Goal: Information Seeking & Learning: Find specific page/section

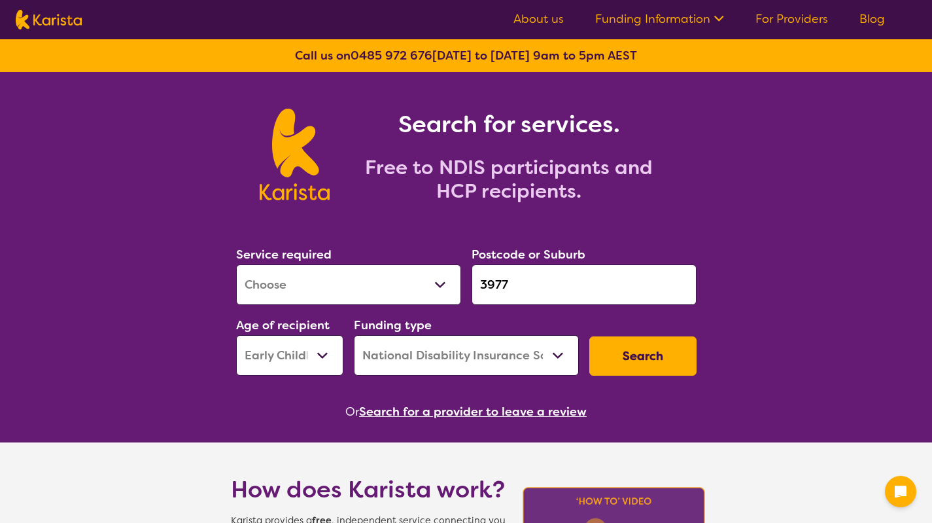
select select "[MEDICAL_DATA]"
select select "EC"
select select "NDIS"
click at [236, 264] on select "Allied Health Assistant Assessment ([MEDICAL_DATA] or [MEDICAL_DATA]) Behaviour…" at bounding box center [348, 284] width 225 height 41
click at [487, 282] on input "3977" at bounding box center [584, 284] width 225 height 41
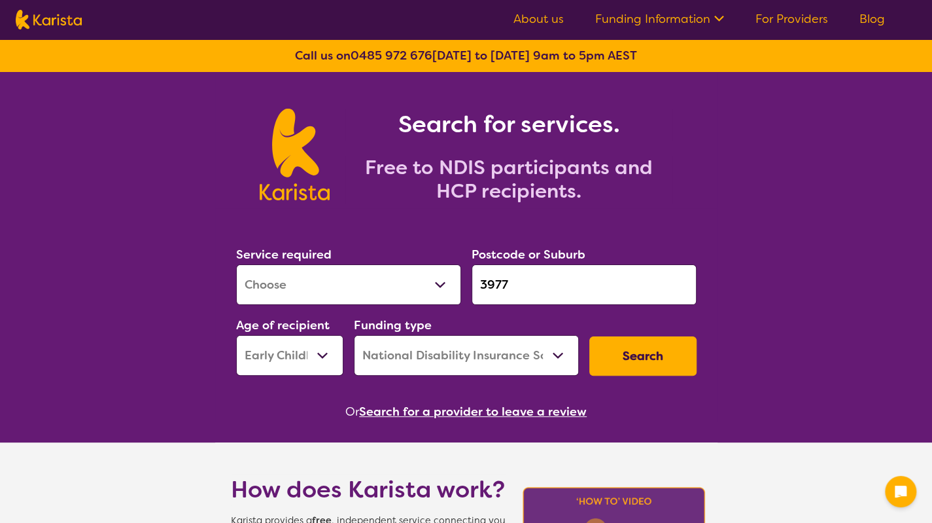
click at [527, 283] on input "3977" at bounding box center [584, 284] width 225 height 41
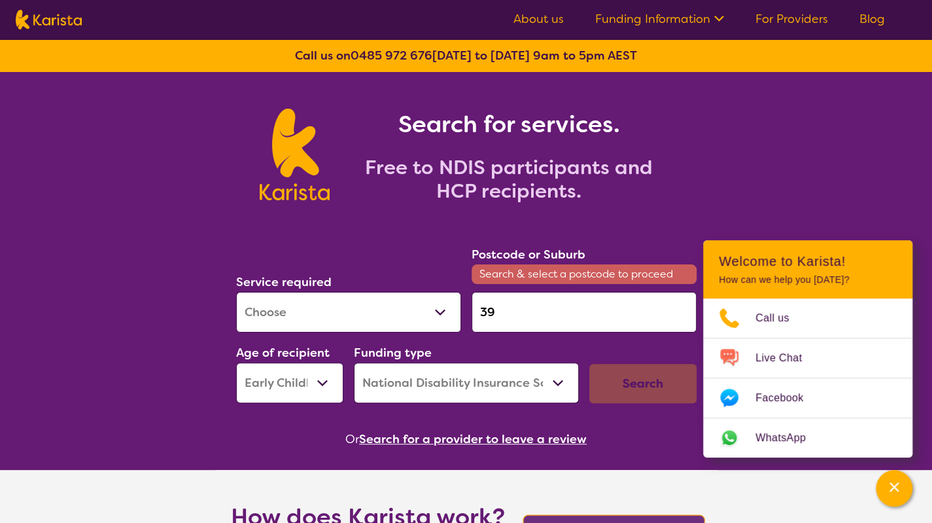
type input "3"
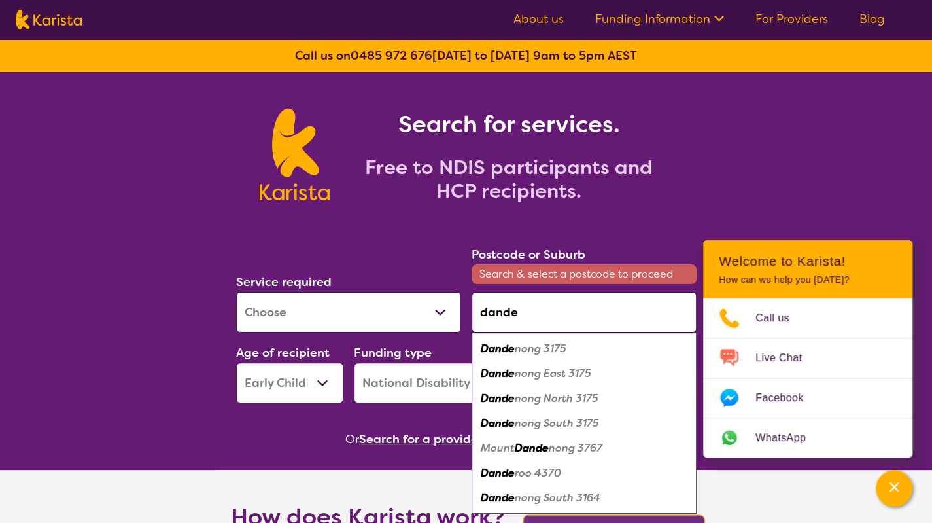
click at [538, 394] on em "nong North 3175" at bounding box center [557, 398] width 84 height 14
type input "3175"
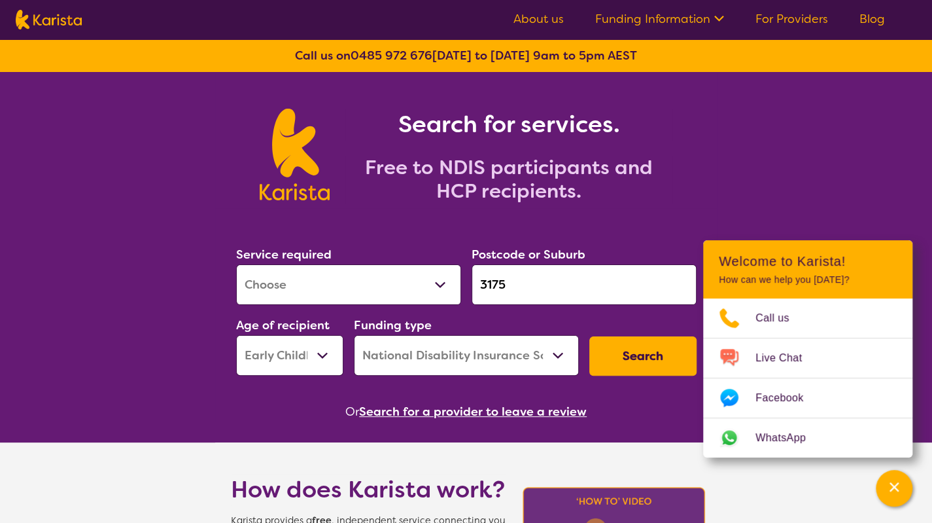
click at [309, 349] on select "Early Childhood - 0 to 9 Child - 10 to 11 Adolescent - 12 to 17 Adult - 18 to 6…" at bounding box center [289, 355] width 107 height 41
select select "AS"
click at [236, 335] on select "Early Childhood - 0 to 9 Child - 10 to 11 Adolescent - 12 to 17 Adult - 18 to 6…" at bounding box center [289, 355] width 107 height 41
click at [655, 349] on button "Search" at bounding box center [642, 355] width 107 height 39
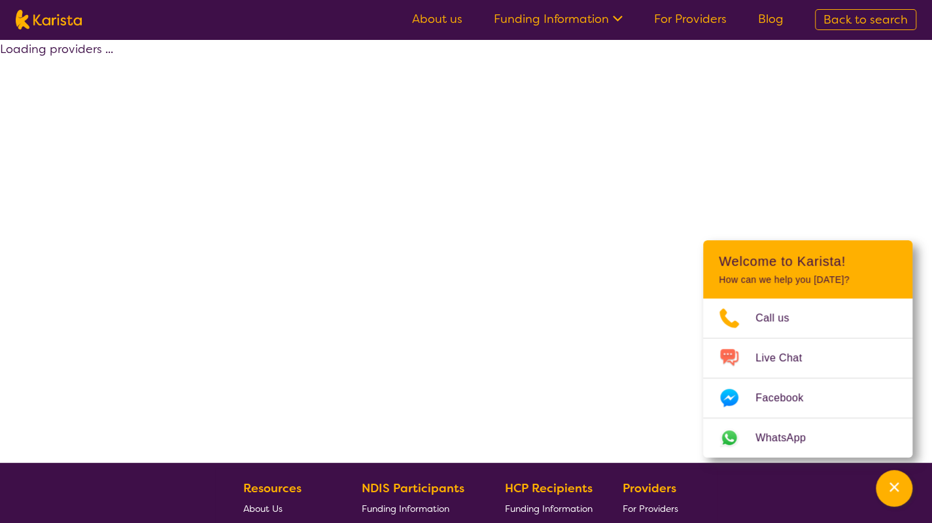
select select "by_score"
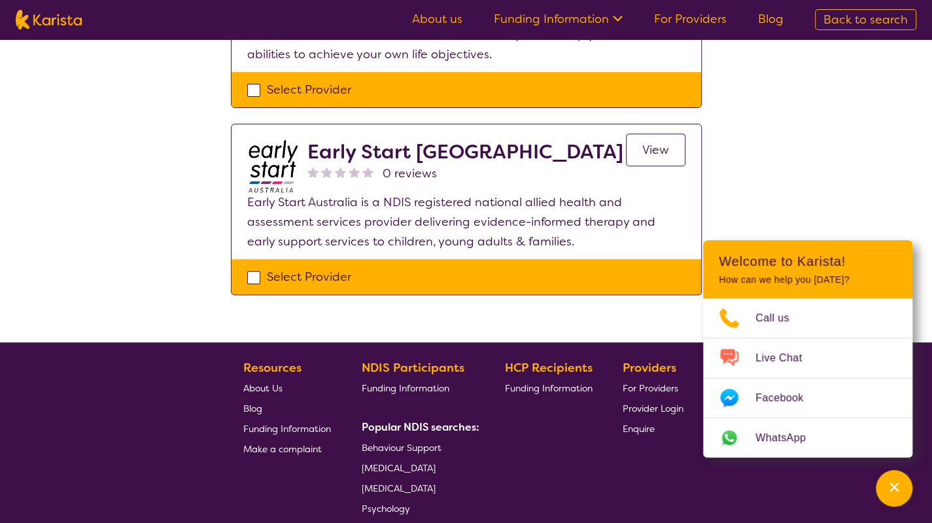
scroll to position [218, 0]
